Goal: Task Accomplishment & Management: Use online tool/utility

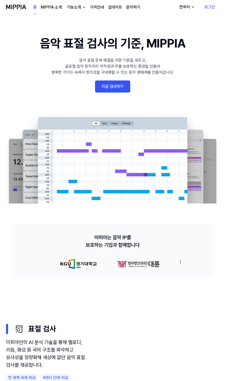
click at [110, 87] on link "지금 검사하기" at bounding box center [112, 86] width 35 height 12
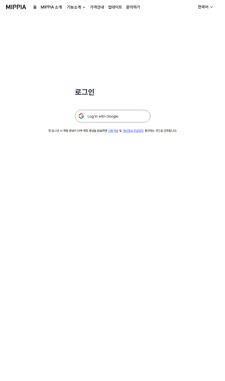
click at [106, 118] on img at bounding box center [112, 116] width 75 height 13
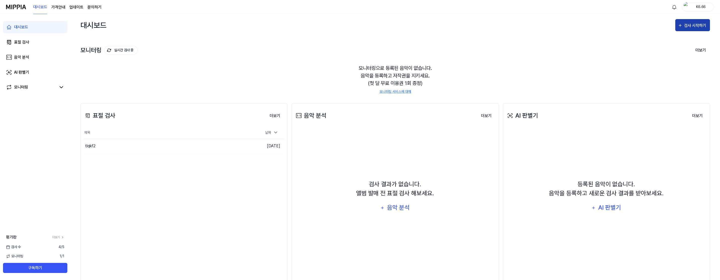
click at [226, 24] on div "검사 시작하기" at bounding box center [695, 25] width 23 height 7
click at [226, 43] on div "표절 검사" at bounding box center [684, 40] width 44 height 7
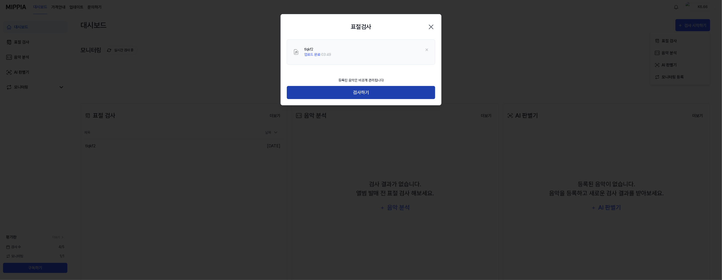
click at [226, 94] on button "검사하기" at bounding box center [361, 92] width 148 height 13
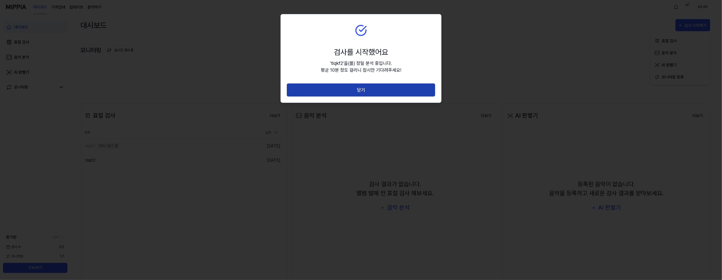
click at [226, 94] on button "닫기" at bounding box center [361, 89] width 148 height 13
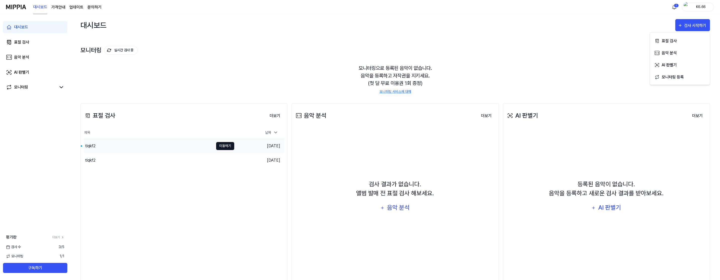
click at [222, 145] on button "이동하기" at bounding box center [225, 146] width 18 height 8
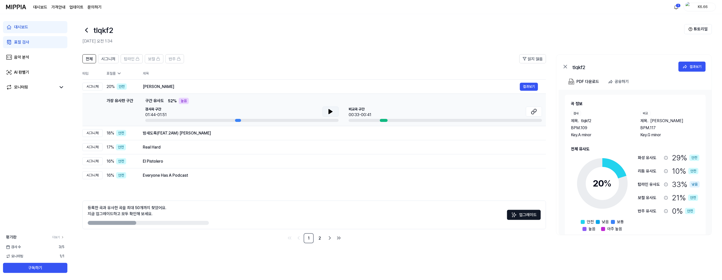
click at [226, 111] on icon at bounding box center [331, 111] width 4 height 5
drag, startPoint x: 329, startPoint y: 111, endPoint x: 406, endPoint y: 120, distance: 78.0
click at [226, 111] on icon at bounding box center [329, 112] width 1 height 4
click at [226, 111] on icon at bounding box center [532, 112] width 3 height 3
click at [152, 131] on div "밤새도록(FEAT.2AM) 백지영" at bounding box center [331, 133] width 377 height 6
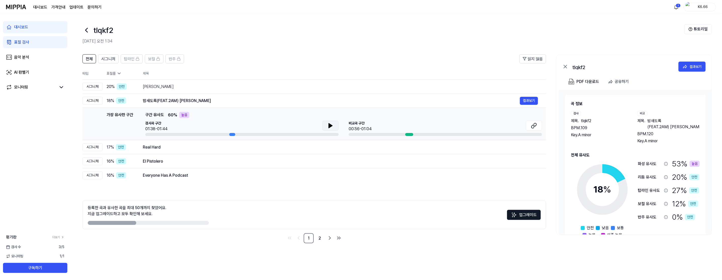
click at [226, 125] on icon at bounding box center [331, 125] width 4 height 5
click at [226, 124] on button at bounding box center [534, 126] width 16 height 10
click at [226, 123] on icon at bounding box center [331, 126] width 6 height 6
click at [226, 148] on div "Real Hard" at bounding box center [331, 147] width 377 height 6
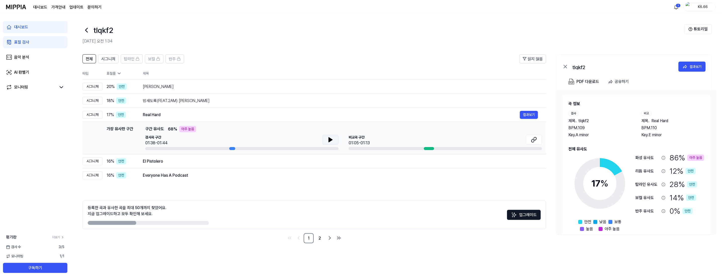
click at [226, 140] on button at bounding box center [331, 140] width 16 height 10
click at [226, 141] on button at bounding box center [331, 140] width 16 height 10
click at [162, 163] on div "El Pistolero 결과보기" at bounding box center [340, 161] width 395 height 8
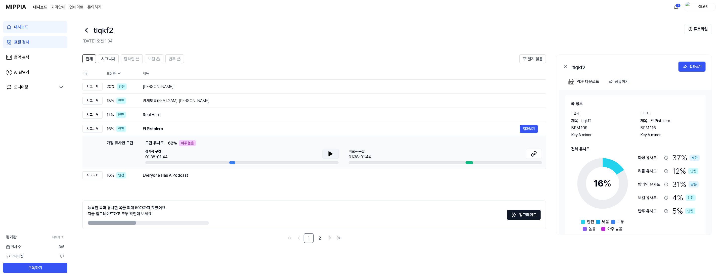
click at [226, 154] on button at bounding box center [331, 154] width 16 height 10
click at [226, 156] on button at bounding box center [331, 154] width 16 height 10
click at [226, 152] on button at bounding box center [534, 154] width 16 height 10
click at [226, 69] on button "결과보기" at bounding box center [691, 67] width 27 height 10
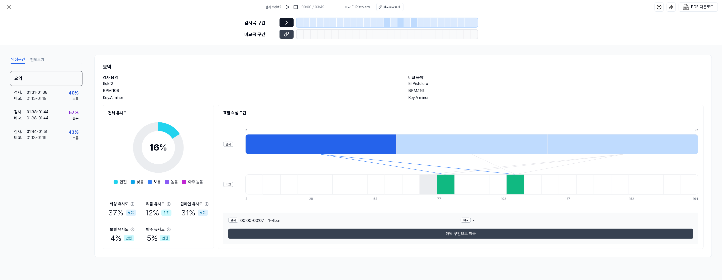
click at [226, 22] on icon at bounding box center [286, 22] width 5 height 5
click at [226, 22] on div at bounding box center [300, 22] width 7 height 9
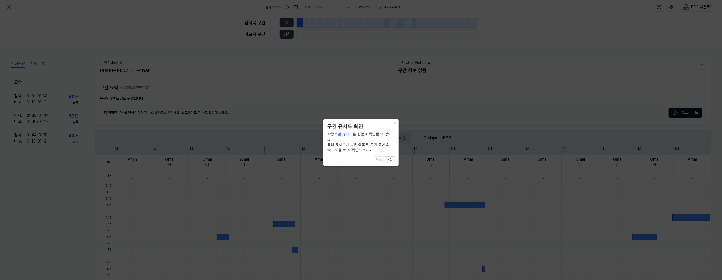
click at [226, 120] on button "×" at bounding box center [395, 122] width 8 height 7
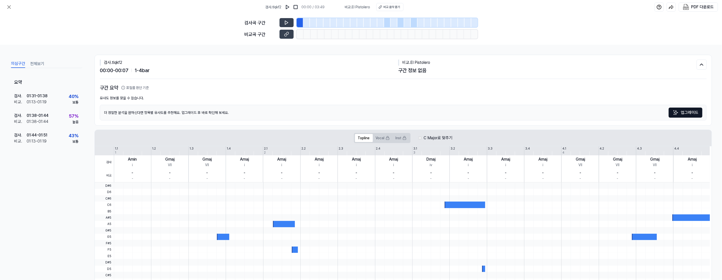
click at [226, 23] on div at bounding box center [306, 22] width 7 height 9
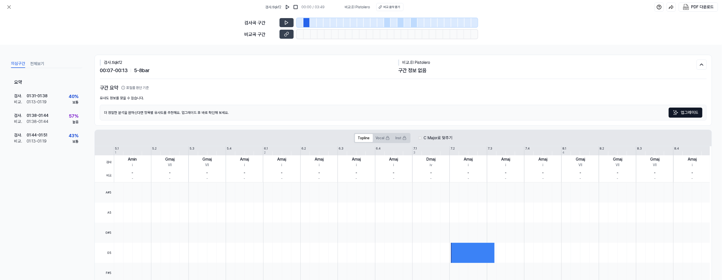
click at [226, 23] on div at bounding box center [313, 22] width 7 height 9
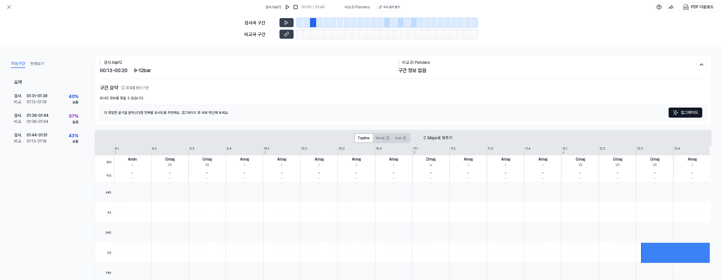
click at [226, 24] on div at bounding box center [327, 22] width 7 height 9
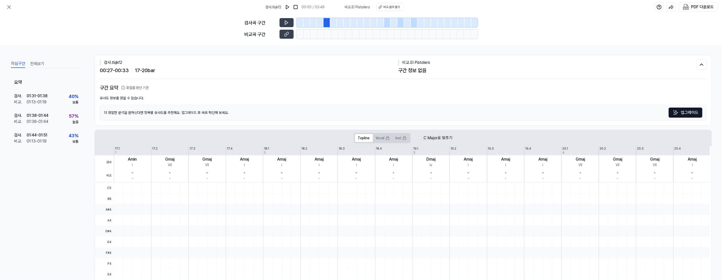
click at [226, 24] on div at bounding box center [306, 22] width 7 height 9
click at [226, 257] on div at bounding box center [472, 253] width 43 height 20
click at [226, 33] on icon at bounding box center [286, 34] width 5 height 5
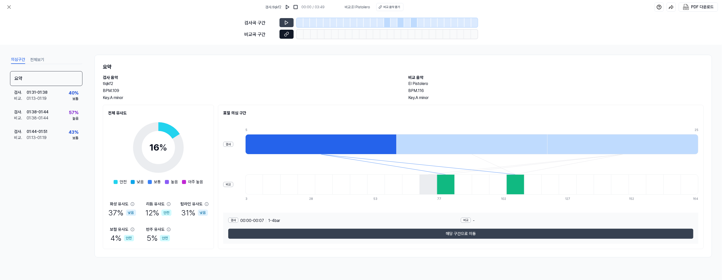
click at [282, 33] on button at bounding box center [287, 34] width 14 height 9
